Goal: Task Accomplishment & Management: Use online tool/utility

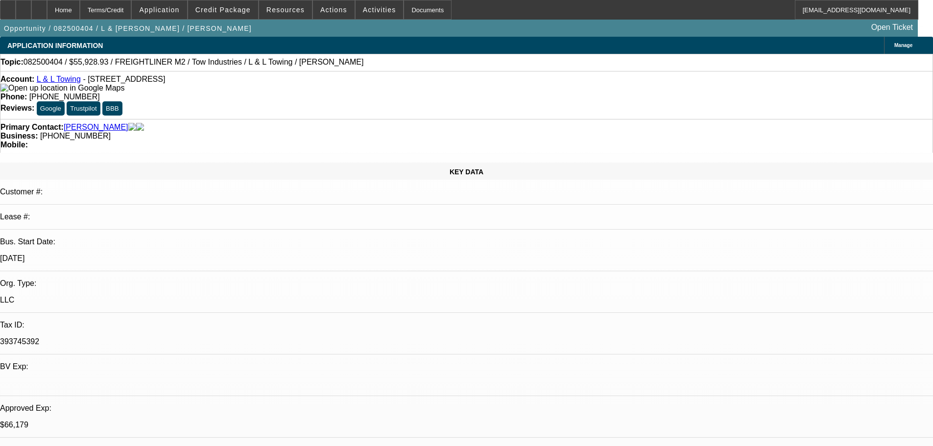
select select "0"
select select "2"
select select "0.1"
select select "4"
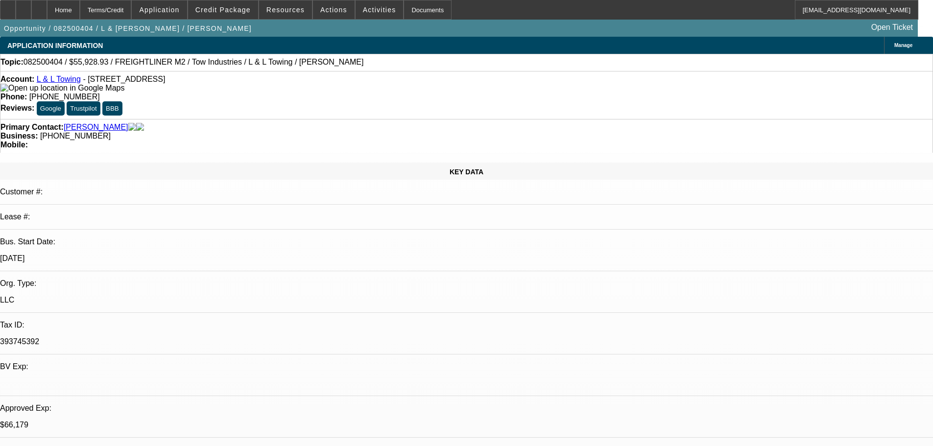
select select "0"
select select "2"
select select "0.1"
select select "4"
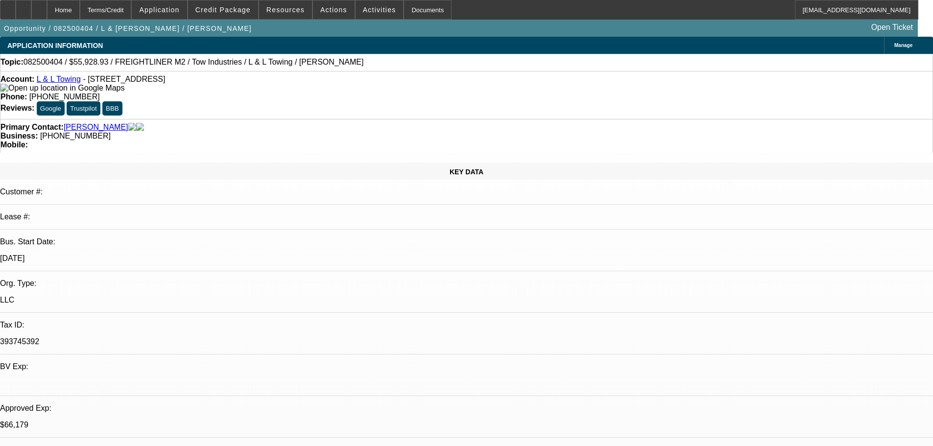
select select "0"
select select "2"
select select "0.1"
select select "4"
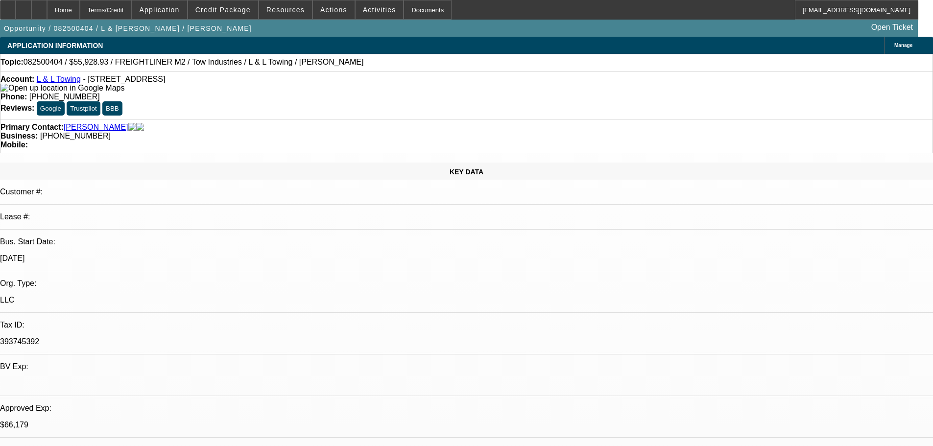
select select "0"
select select "2"
select select "0.1"
select select "4"
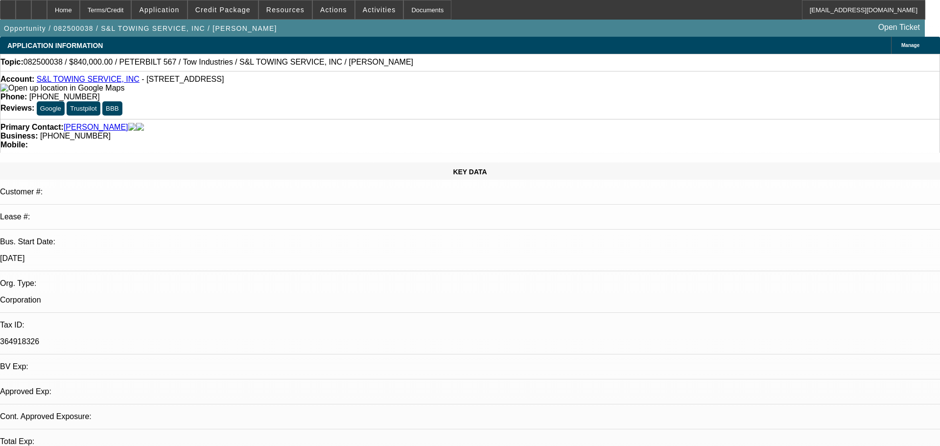
select select "0"
select select "2"
select select "0.1"
select select "1"
select select "2"
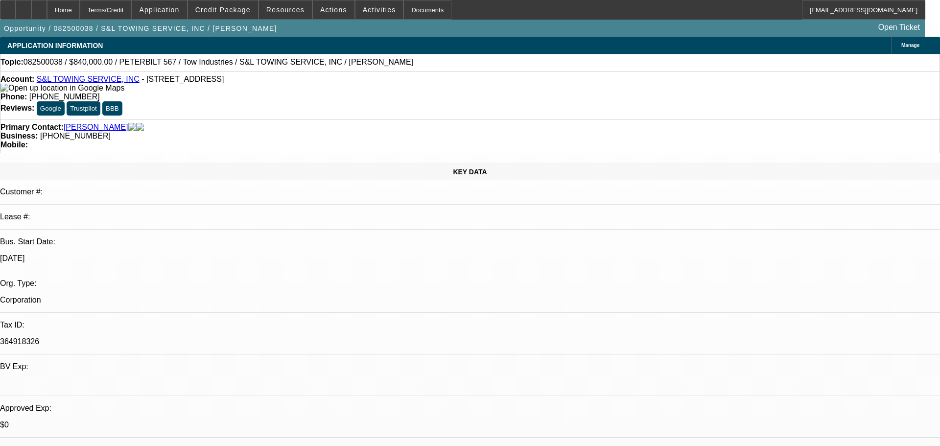
select select "4"
